Goal: Check status: Check status

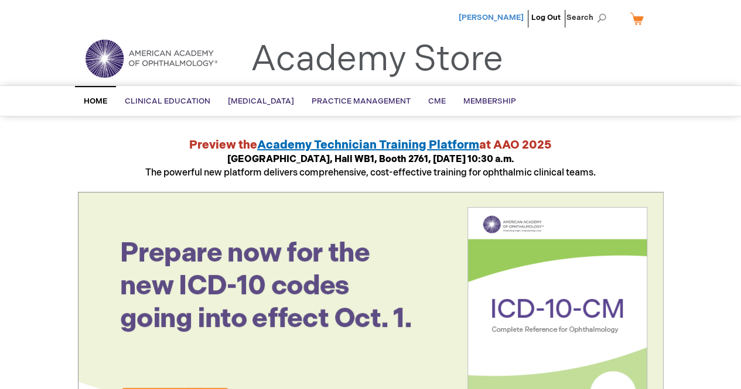
click at [481, 16] on span "[PERSON_NAME]" at bounding box center [490, 17] width 65 height 9
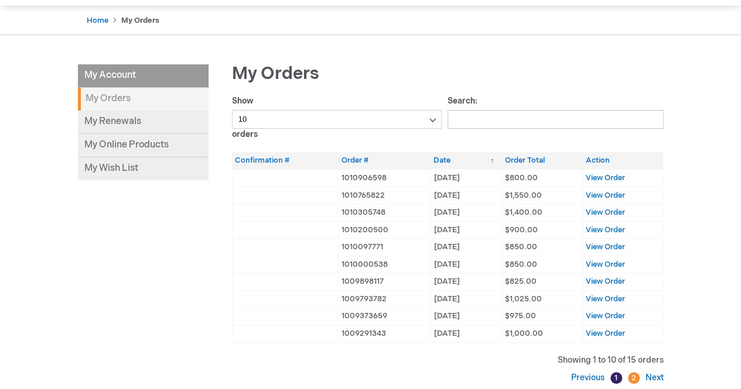
scroll to position [118, 0]
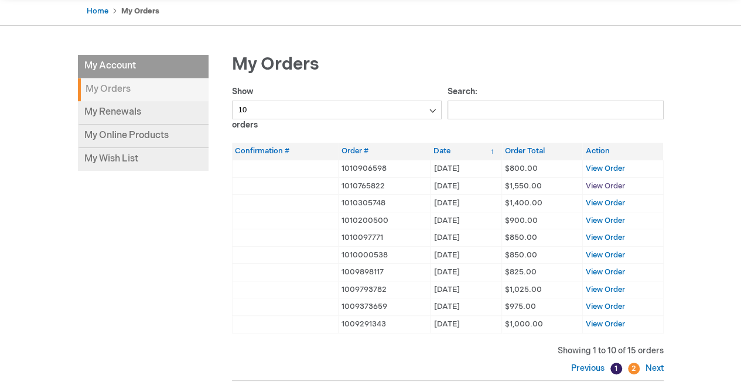
click at [598, 183] on span "View Order" at bounding box center [604, 185] width 39 height 9
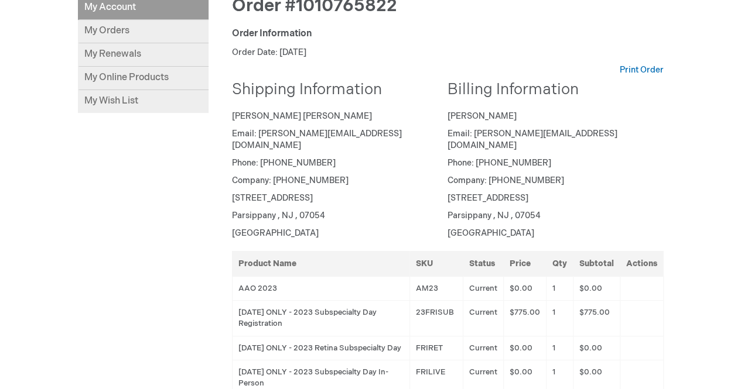
scroll to position [176, 0]
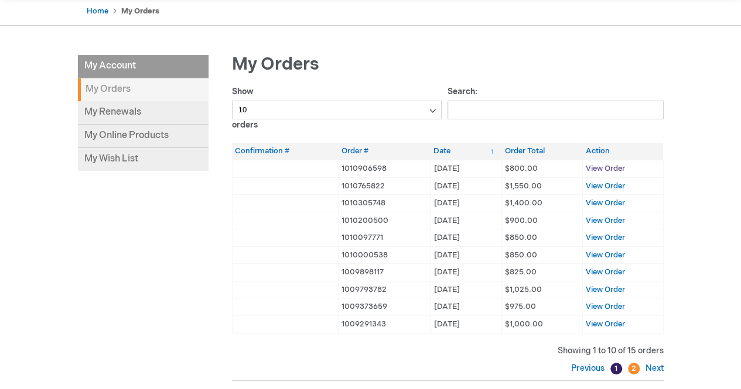
click at [605, 167] on span "View Order" at bounding box center [604, 168] width 39 height 9
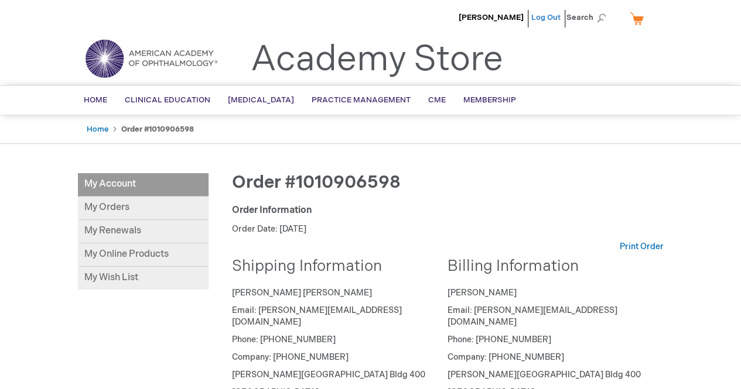
click at [544, 19] on link "Log Out" at bounding box center [545, 17] width 29 height 9
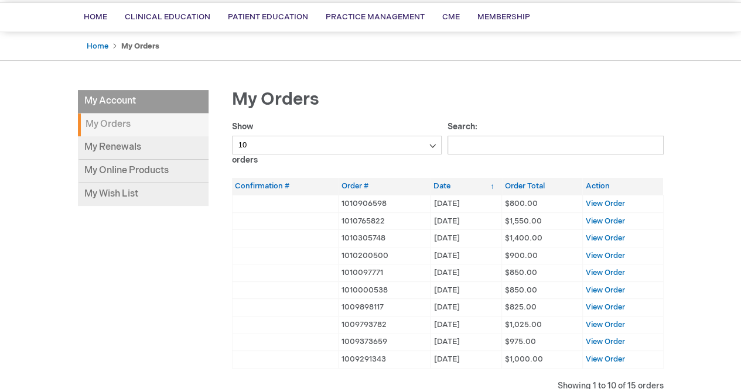
scroll to position [117, 0]
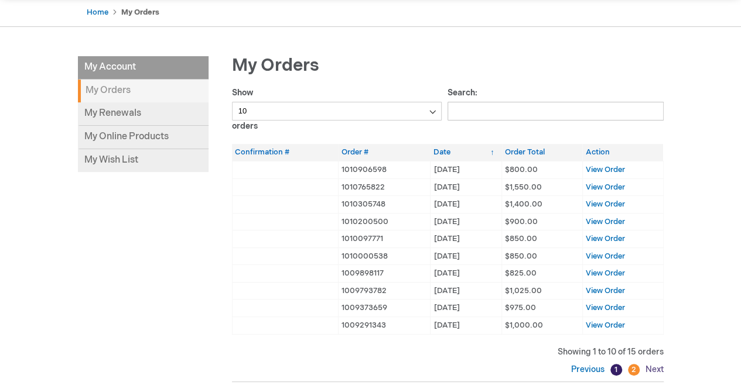
click at [656, 367] on link "Next" at bounding box center [652, 370] width 21 height 10
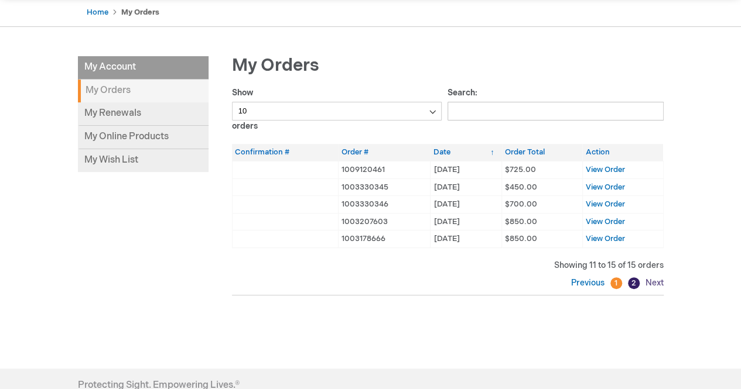
click at [649, 280] on link "Next" at bounding box center [652, 283] width 21 height 10
click at [595, 283] on link "Previous" at bounding box center [589, 283] width 36 height 10
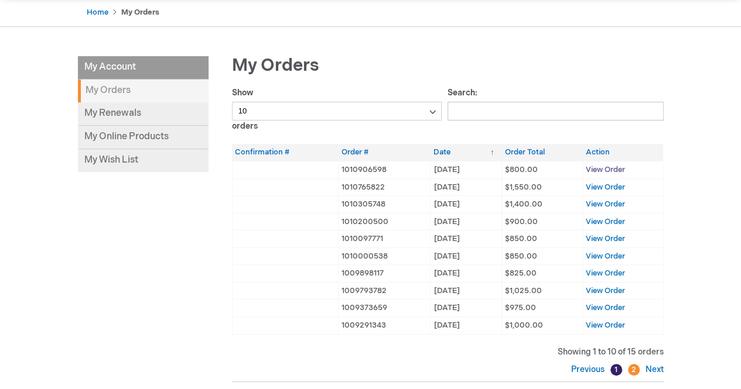
click at [610, 168] on span "View Order" at bounding box center [604, 169] width 39 height 9
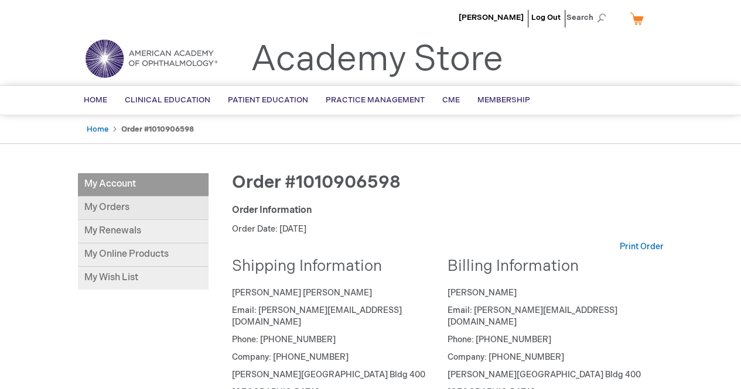
click at [129, 208] on link "My Orders" at bounding box center [143, 208] width 131 height 23
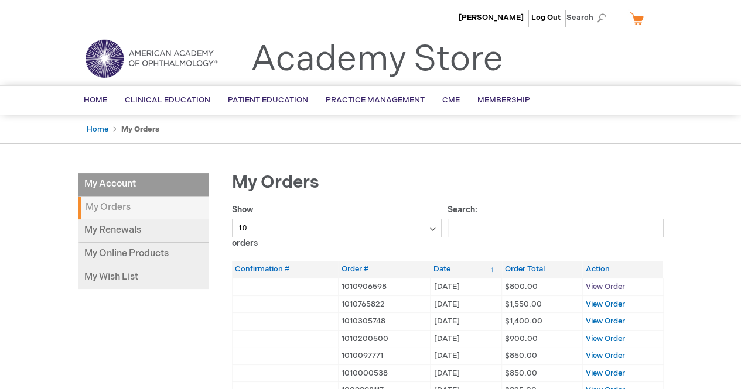
click at [608, 285] on span "View Order" at bounding box center [604, 286] width 39 height 9
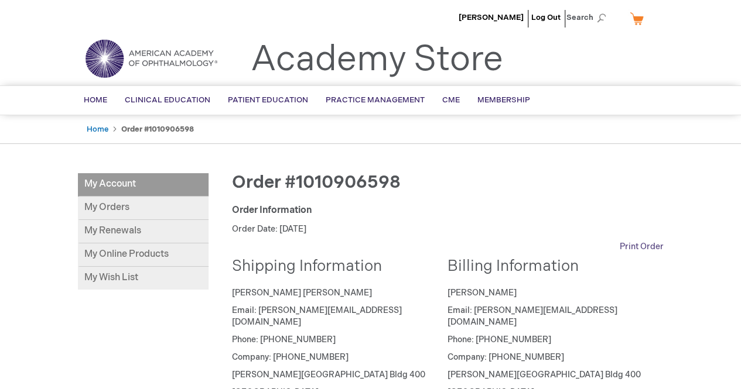
click at [628, 245] on link "Print Order" at bounding box center [641, 247] width 44 height 12
click at [105, 100] on span "Home" at bounding box center [95, 99] width 23 height 9
